Goal: Transaction & Acquisition: Obtain resource

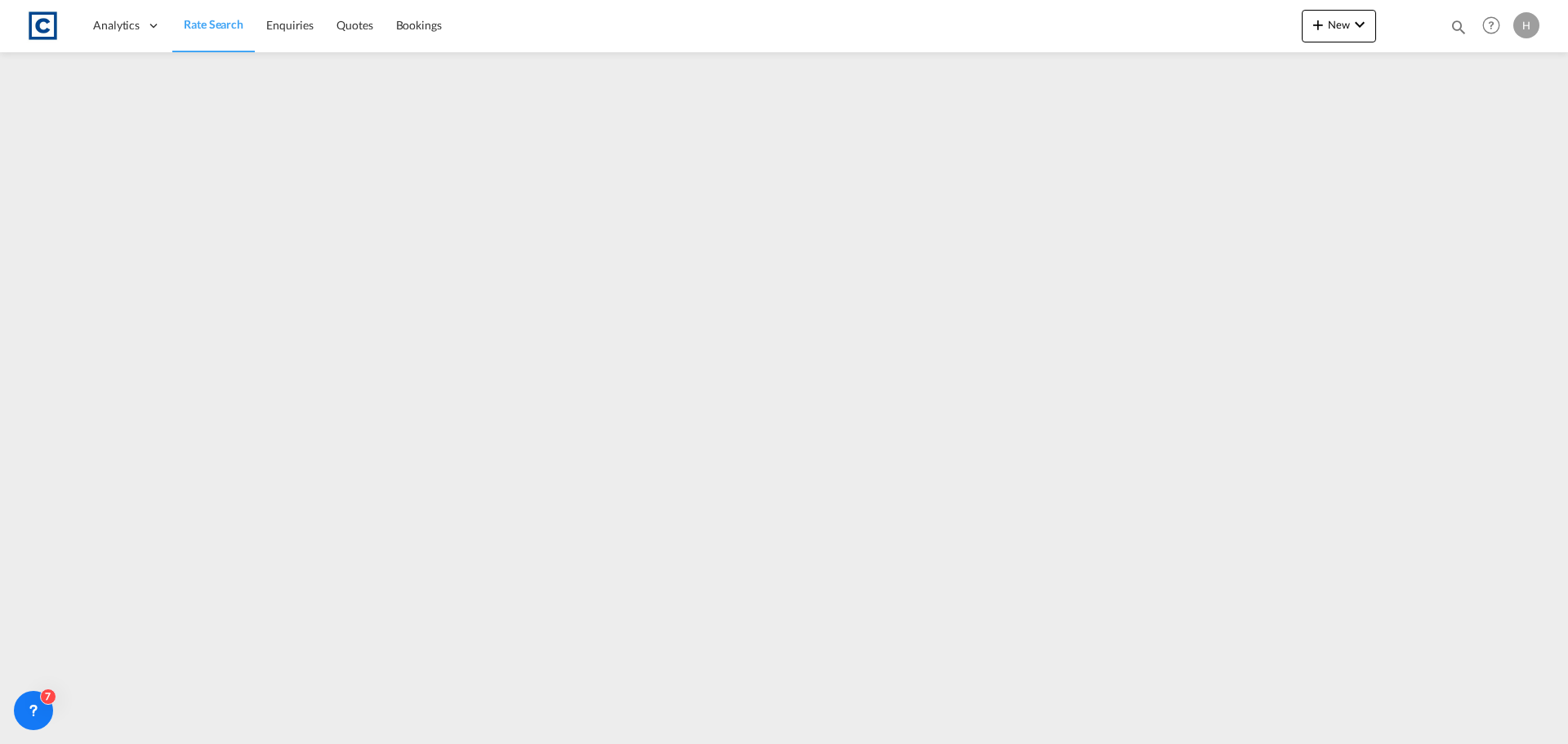
click at [227, 24] on span "Rate Search" at bounding box center [213, 24] width 60 height 14
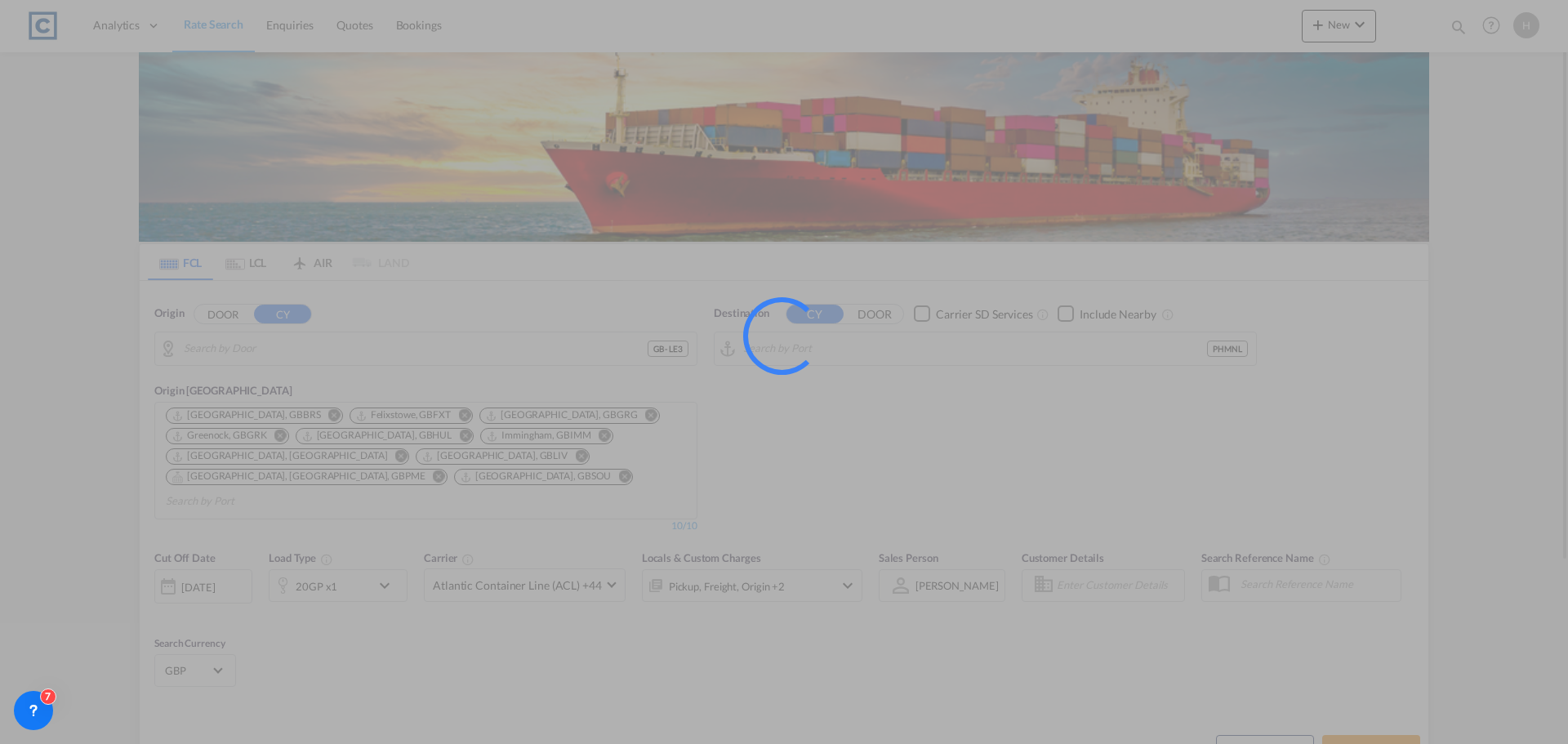
type input "GB-LE3, [GEOGRAPHIC_DATA]"
type input "[GEOGRAPHIC_DATA], PHMNL"
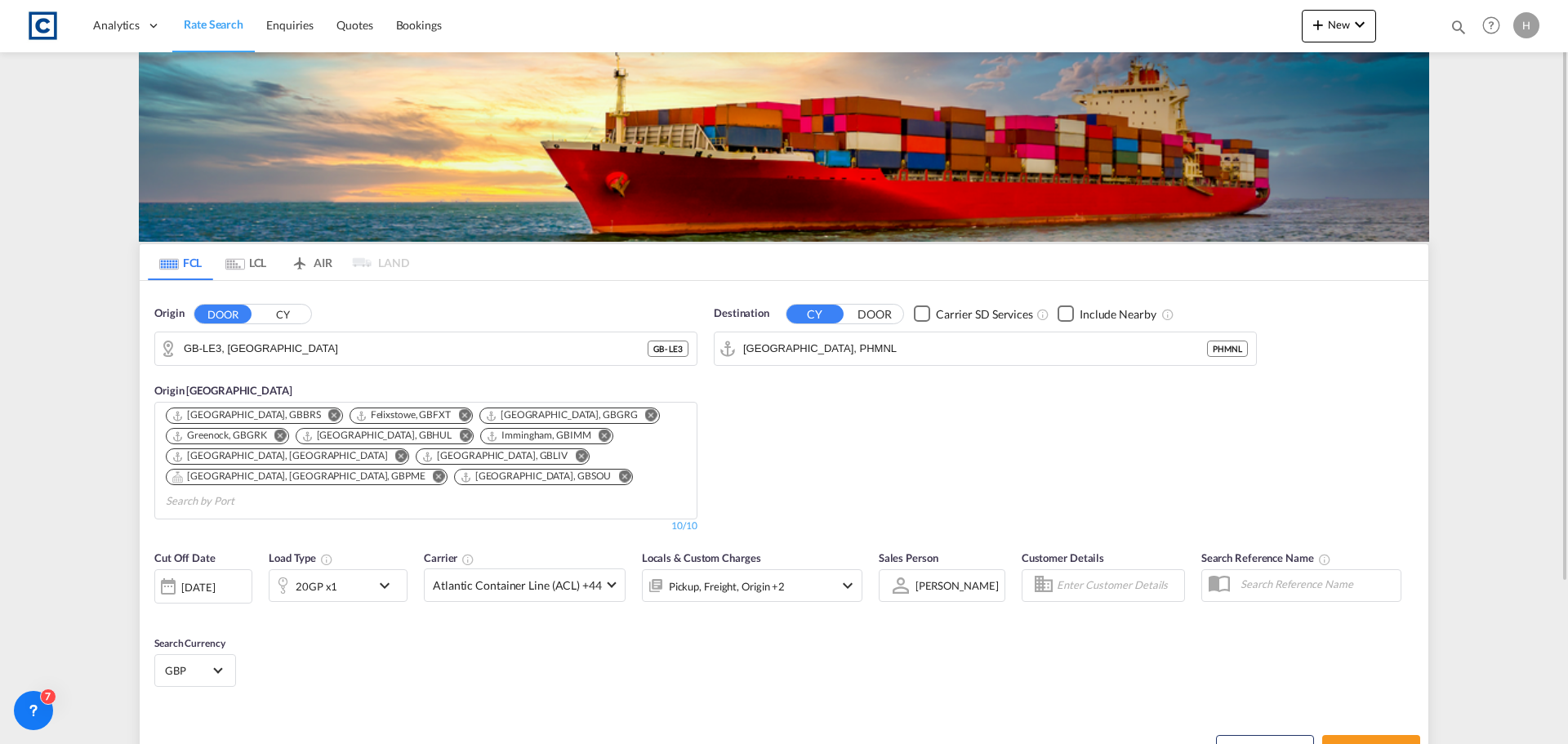
click at [203, 17] on span "Rate Search" at bounding box center [213, 24] width 60 height 14
click at [348, 362] on md-autocomplete-wrap "GB-LE3, [GEOGRAPHIC_DATA]" at bounding box center [436, 353] width 505 height 32
click at [329, 352] on input "GB-LE3, [GEOGRAPHIC_DATA]" at bounding box center [436, 349] width 505 height 25
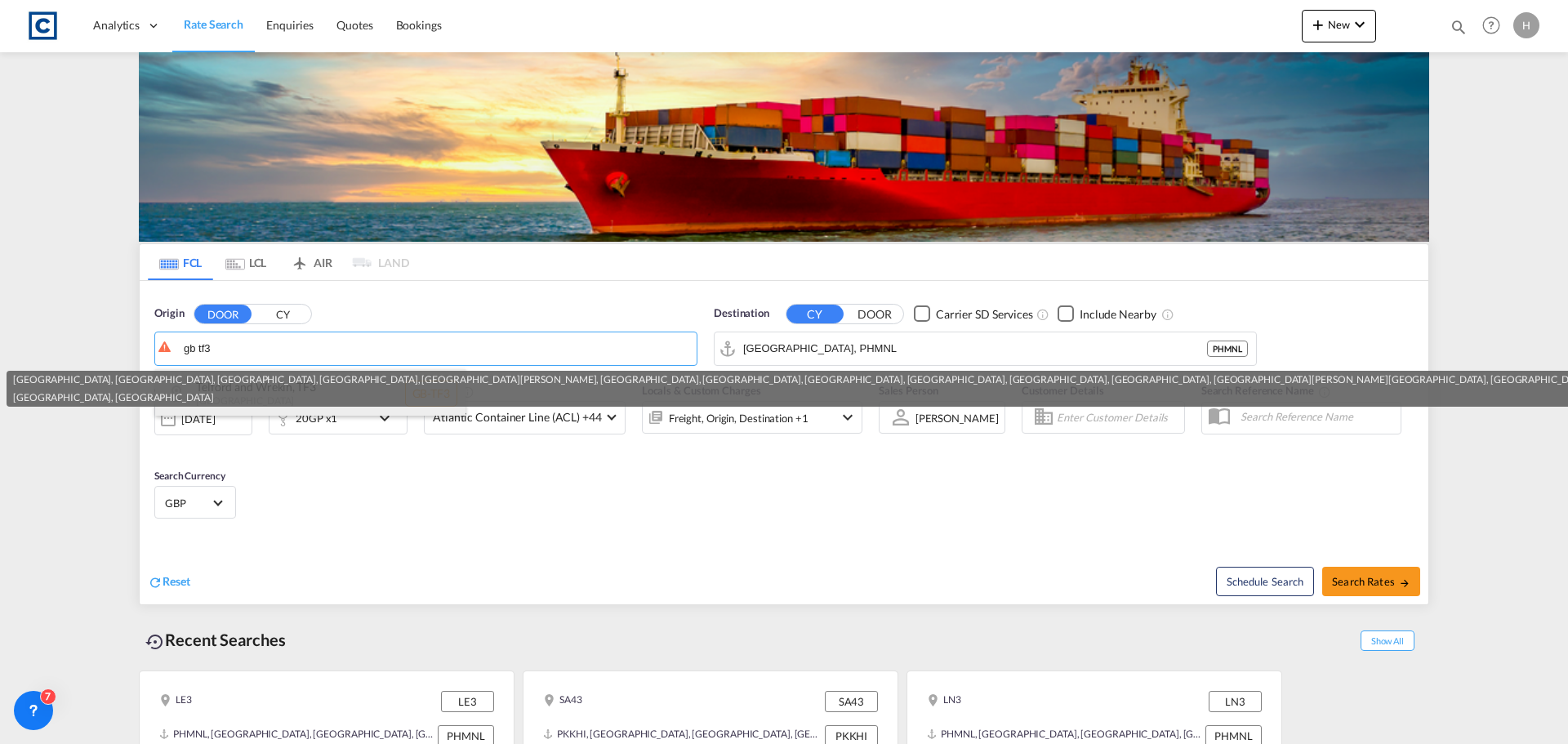
click at [327, 409] on div "Telford and Wrekin , TF3 [GEOGRAPHIC_DATA] [GEOGRAPHIC_DATA]-TF3" at bounding box center [310, 394] width 310 height 49
type input "GB-TF3, Telford and Wrekin"
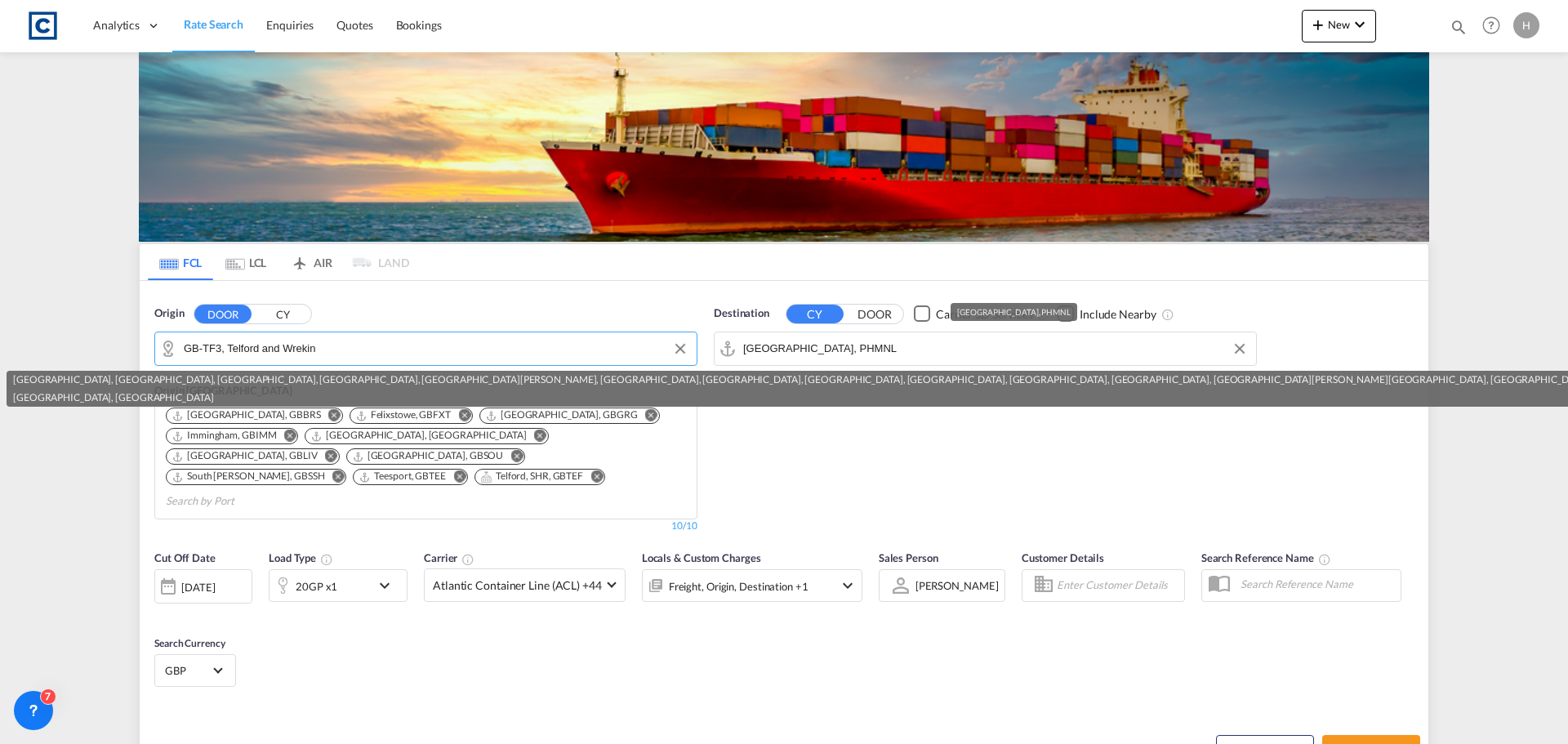
click at [881, 349] on input "[GEOGRAPHIC_DATA], PHMNL" at bounding box center [995, 349] width 505 height 25
click at [880, 413] on div "[GEOGRAPHIC_DATA] [GEOGRAPHIC_DATA]" at bounding box center [869, 394] width 310 height 49
type input "[GEOGRAPHIC_DATA], [GEOGRAPHIC_DATA]"
click at [321, 575] on div "20GP x1" at bounding box center [317, 586] width 42 height 23
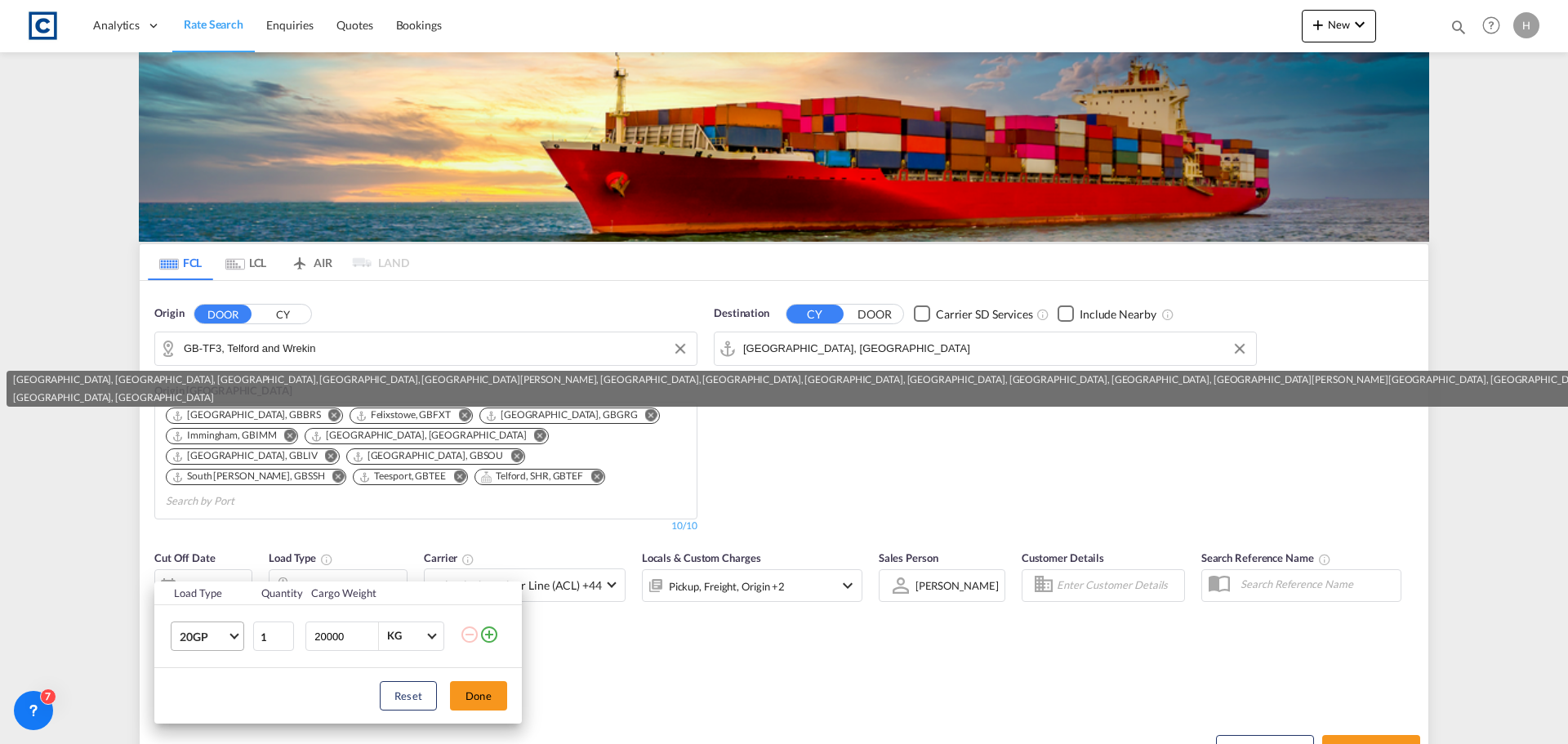
click at [228, 638] on md-select-value "20GP" at bounding box center [210, 636] width 66 height 28
drag, startPoint x: 244, startPoint y: 627, endPoint x: 292, endPoint y: 644, distance: 50.9
click at [245, 628] on md-option "40HC" at bounding box center [222, 625] width 111 height 39
click at [471, 693] on button "Done" at bounding box center [478, 695] width 57 height 29
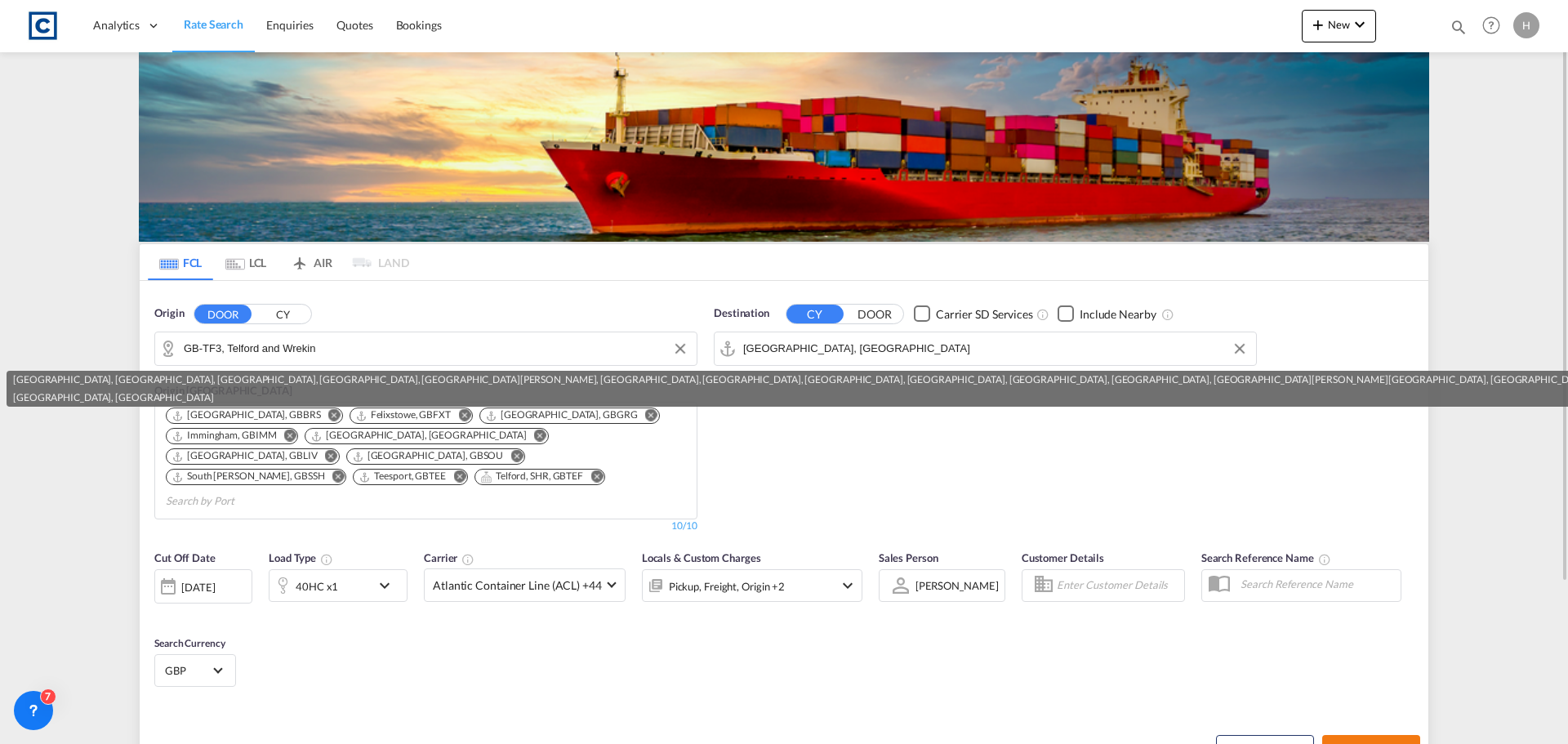
click at [1371, 743] on span "Search Rates" at bounding box center [1370, 750] width 78 height 13
type input "TF3 to AEJEA / [DATE]"
